Goal: Task Accomplishment & Management: Use online tool/utility

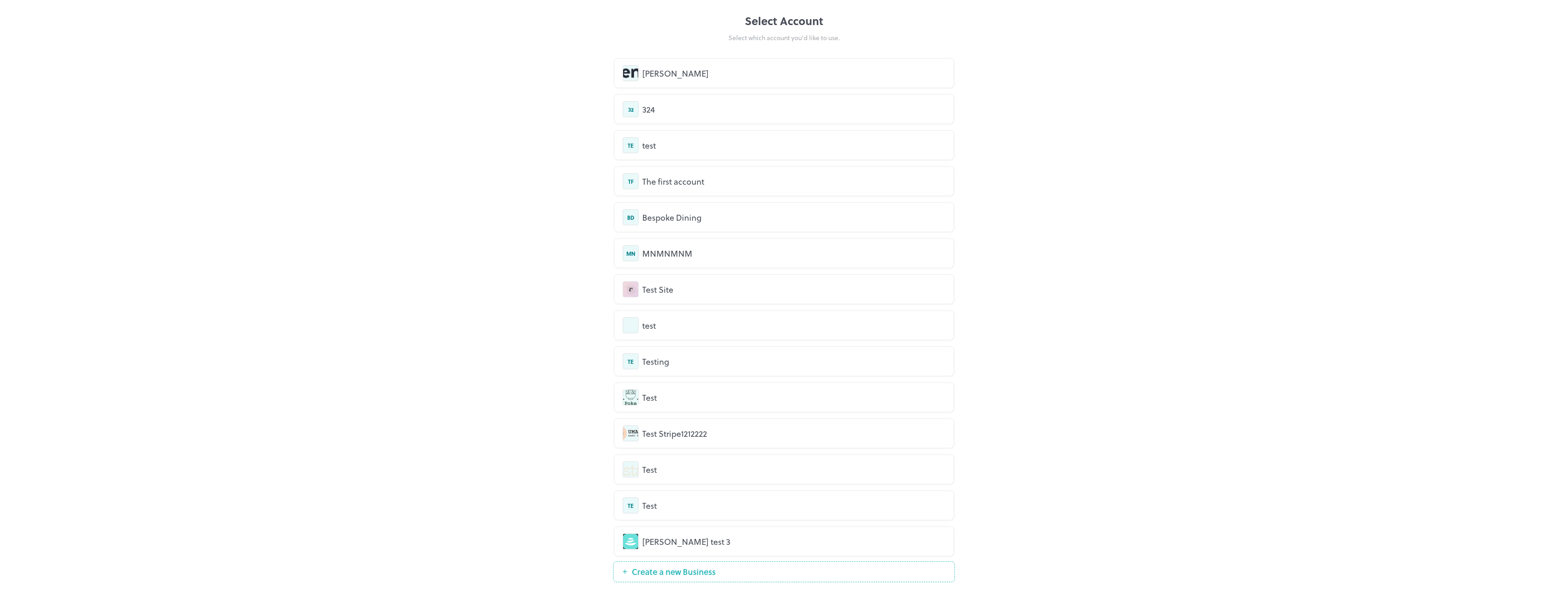
drag, startPoint x: 459, startPoint y: 134, endPoint x: 461, endPoint y: 64, distance: 70.0
click at [457, 65] on div "Select Account Select which account you’d like to use. Duy Anh 32 324 TE test T…" at bounding box center [784, 298] width 1568 height 595
click at [689, 76] on div "[PERSON_NAME]" at bounding box center [794, 73] width 303 height 12
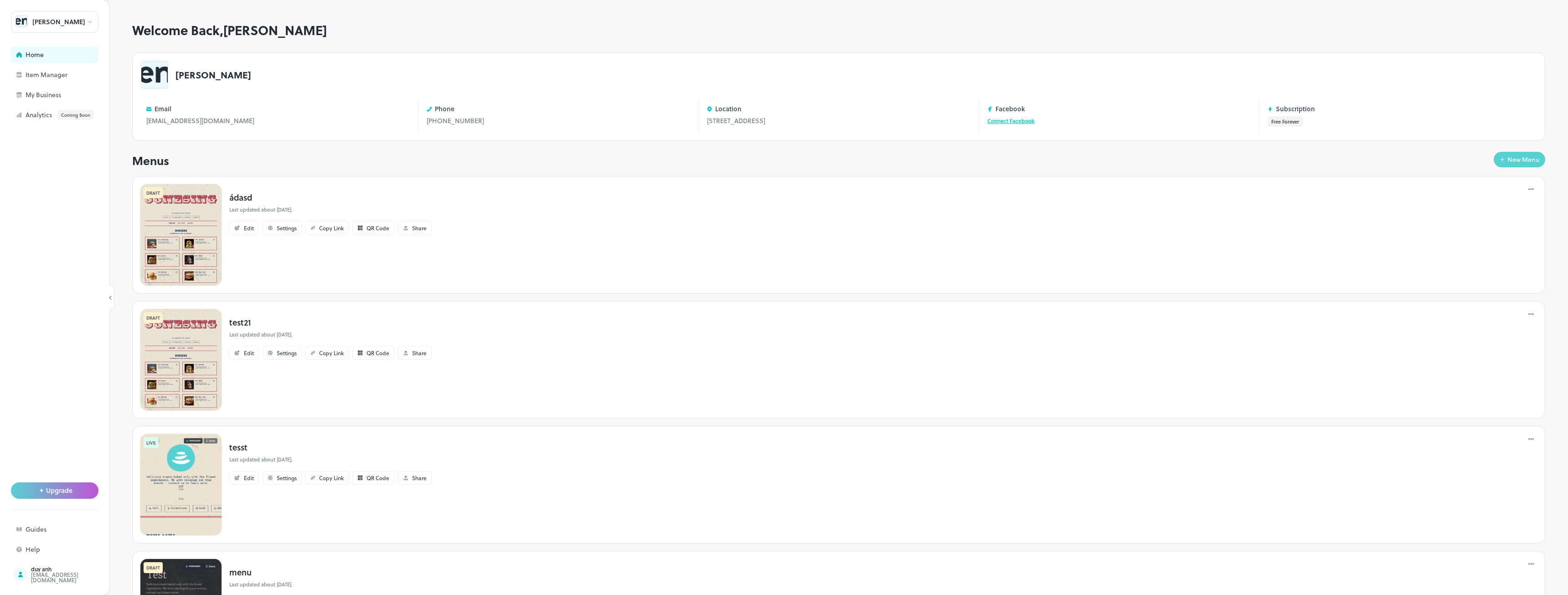
click at [1516, 158] on div "New Menu" at bounding box center [1523, 159] width 32 height 7
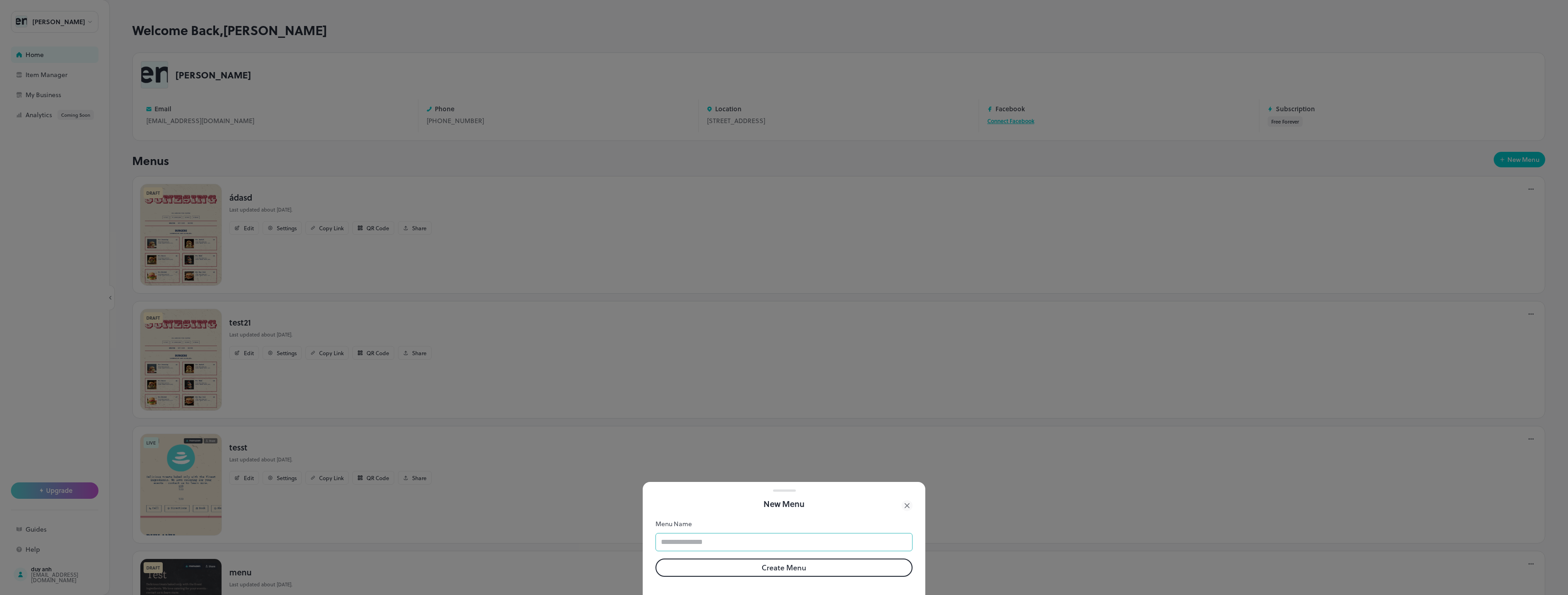
click at [713, 538] on input "text" at bounding box center [784, 542] width 257 height 18
type input "***"
click at [768, 560] on button "Create Menu" at bounding box center [784, 568] width 257 height 18
